Goal: Information Seeking & Learning: Understand process/instructions

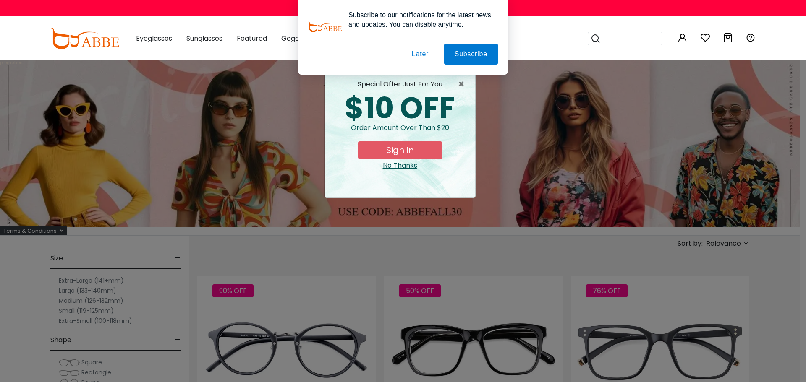
click at [413, 52] on button "Later" at bounding box center [420, 54] width 38 height 21
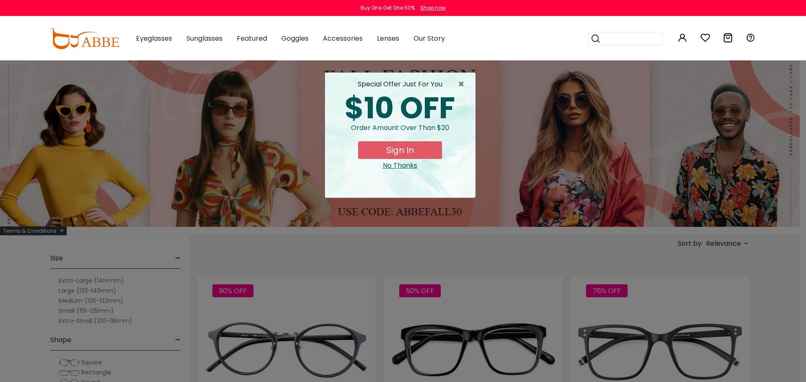
click at [452, 81] on div "special offer just for you" at bounding box center [399, 84] width 137 height 10
click at [458, 83] on span "×" at bounding box center [463, 84] width 10 height 10
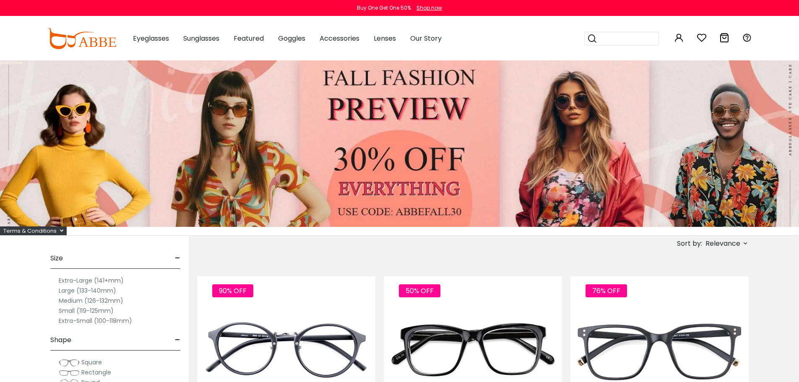
click at [35, 228] on div "Terms & Conditions" at bounding box center [33, 231] width 67 height 9
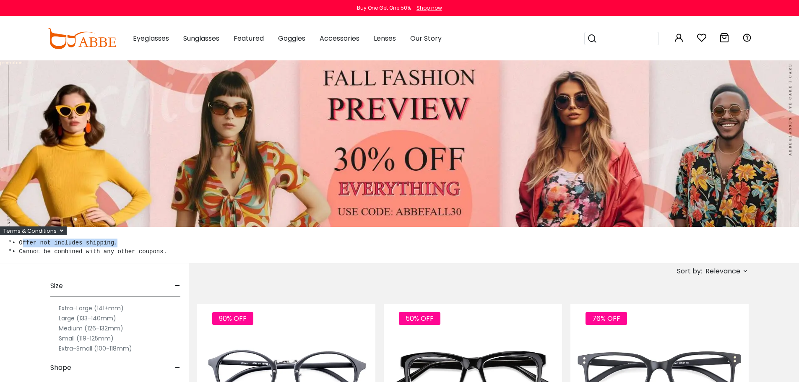
drag, startPoint x: 122, startPoint y: 241, endPoint x: 21, endPoint y: 245, distance: 100.7
click at [21, 245] on pre "*• Offer not includes shipping. *• Cannot be combined with any other coupons." at bounding box center [399, 248] width 782 height 18
copy pre "ffer not includes shipping."
click at [57, 253] on pre "*• Offer not includes shipping. *• Cannot be combined with any other coupons." at bounding box center [399, 248] width 782 height 18
drag, startPoint x: 116, startPoint y: 246, endPoint x: 19, endPoint y: 246, distance: 96.5
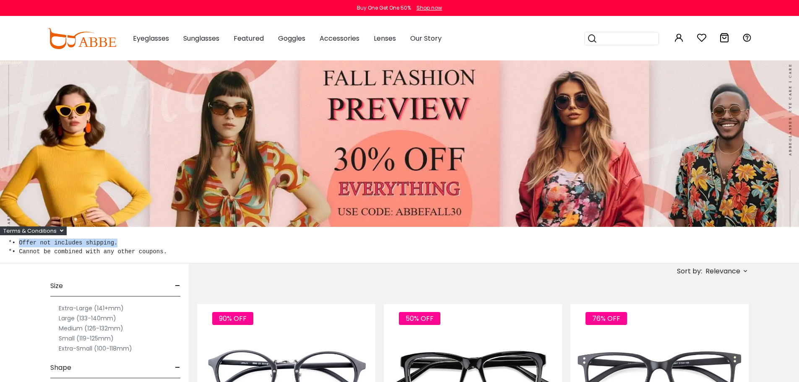
click at [19, 246] on pre "*• Offer not includes shipping. *• Cannot be combined with any other coupons." at bounding box center [399, 248] width 782 height 18
copy pre "Offer not includes shipping."
drag, startPoint x: 162, startPoint y: 255, endPoint x: 18, endPoint y: 255, distance: 143.9
click at [18, 255] on pre "*• Offer not includes shipping. *• Cannot be combined with any other coupons." at bounding box center [399, 248] width 782 height 18
copy pre "Cannot be combined with any other coupons."
